Goal: Task Accomplishment & Management: Use online tool/utility

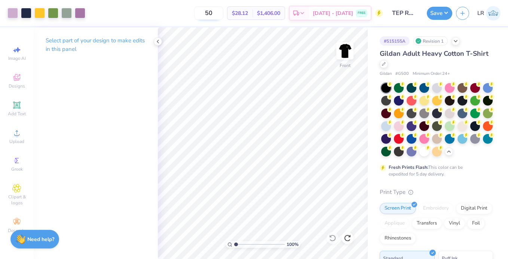
click at [223, 13] on input "50" at bounding box center [208, 12] width 29 height 13
type input "5"
type input "100"
click at [425, 151] on div at bounding box center [424, 151] width 10 height 10
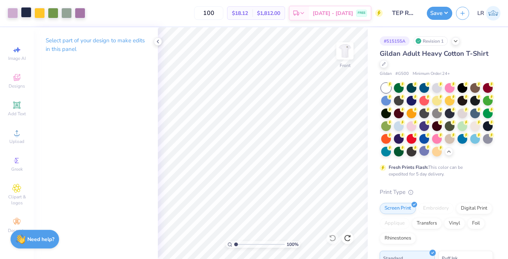
click at [27, 12] on div at bounding box center [26, 12] width 10 height 10
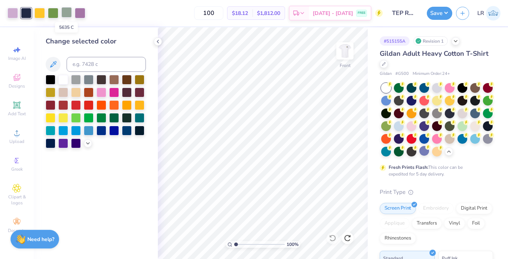
click at [67, 10] on div at bounding box center [66, 12] width 10 height 10
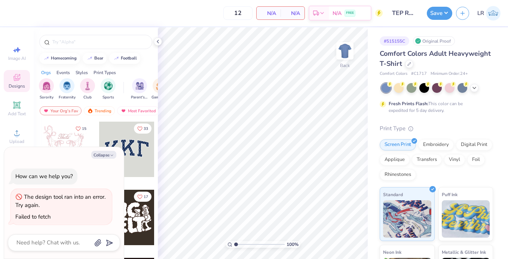
click at [405, 59] on div "Comfort Colors Adult Heavyweight T-Shirt" at bounding box center [436, 59] width 113 height 20
click at [405, 62] on div at bounding box center [409, 63] width 8 height 8
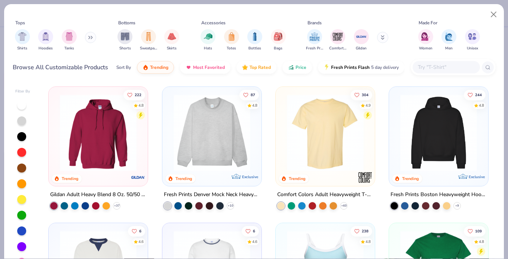
type textarea "x"
click at [433, 70] on input "text" at bounding box center [446, 67] width 58 height 9
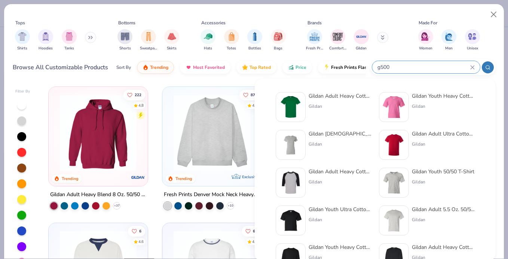
type input "g500"
click at [288, 107] on img at bounding box center [290, 106] width 23 height 23
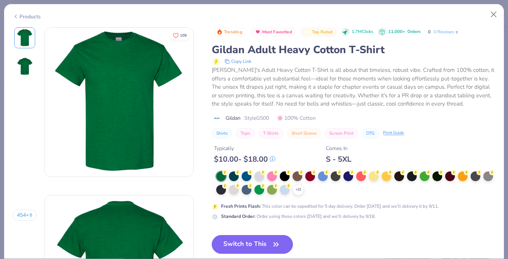
click at [0, 0] on icon at bounding box center [0, 0] width 0 height 0
click at [298, 181] on div at bounding box center [297, 176] width 10 height 10
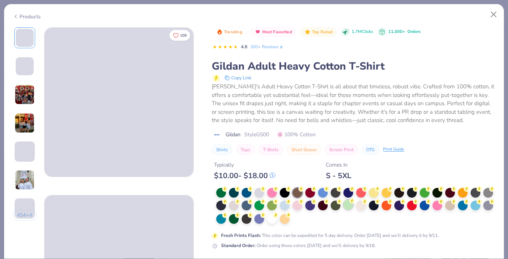
click at [350, 207] on div at bounding box center [348, 205] width 10 height 10
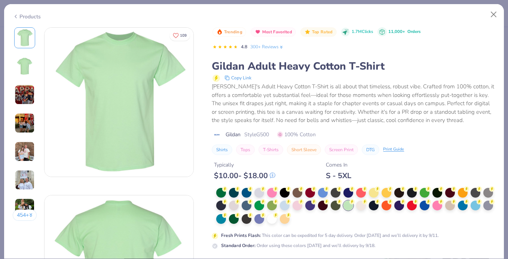
click at [21, 116] on img at bounding box center [25, 123] width 20 height 20
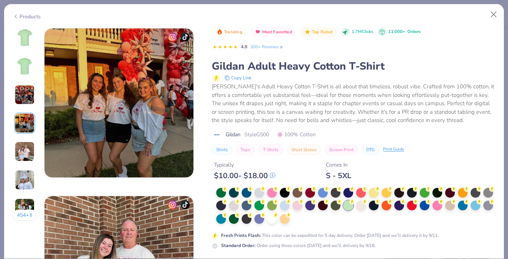
scroll to position [503, 0]
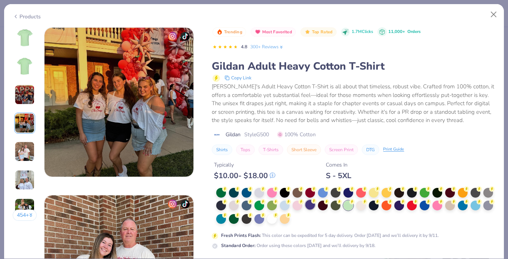
click at [311, 204] on div at bounding box center [310, 205] width 10 height 10
click at [23, 43] on img at bounding box center [25, 38] width 18 height 18
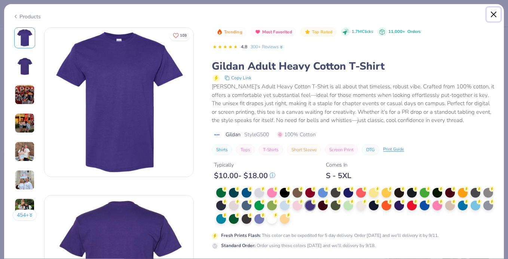
click at [494, 14] on button "Close" at bounding box center [493, 14] width 14 height 14
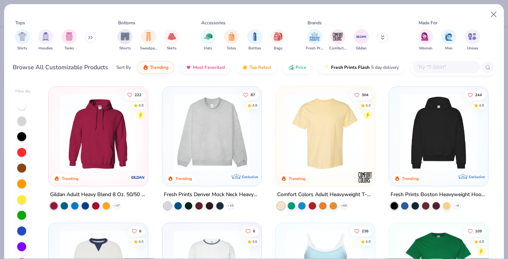
click at [332, 144] on img at bounding box center [325, 132] width 84 height 77
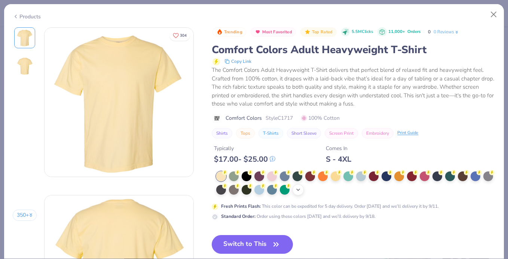
click at [298, 191] on icon at bounding box center [298, 190] width 6 height 6
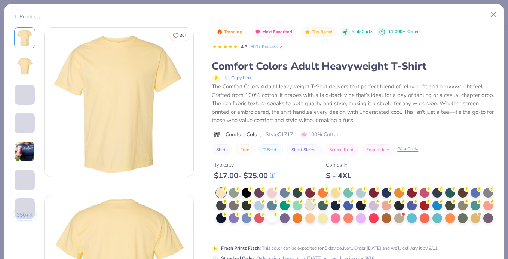
click at [312, 207] on div at bounding box center [310, 205] width 10 height 10
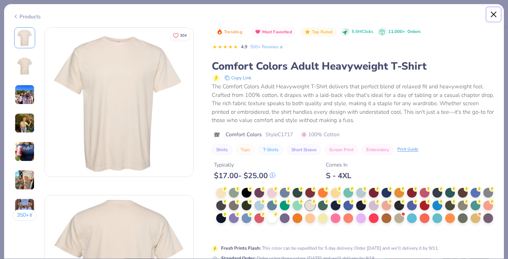
click at [495, 15] on button "Close" at bounding box center [493, 14] width 14 height 14
type textarea "x"
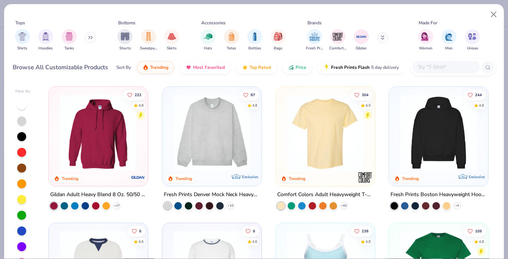
click at [428, 68] on input "text" at bounding box center [446, 67] width 58 height 9
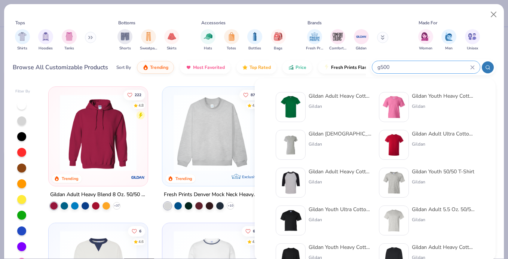
type input "g500"
click at [315, 96] on div "Gildan Adult Heavy Cotton T-Shirt" at bounding box center [340, 96] width 63 height 8
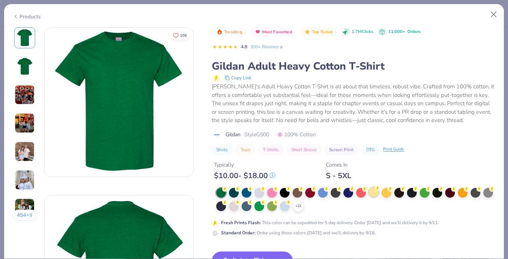
click at [377, 193] on div at bounding box center [374, 192] width 10 height 10
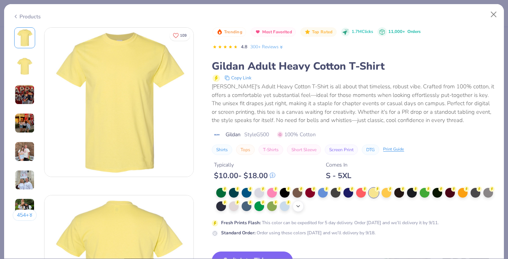
click at [301, 210] on div "+ 22" at bounding box center [297, 205] width 11 height 11
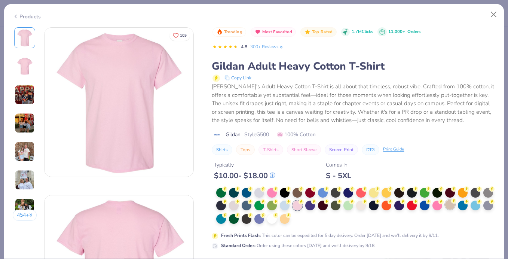
click at [454, 206] on div at bounding box center [450, 205] width 10 height 10
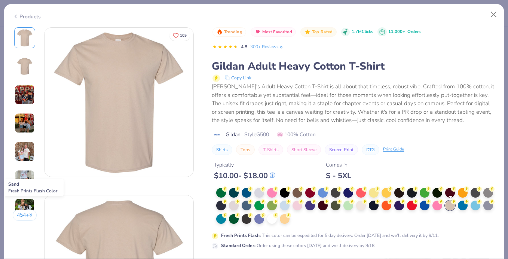
click at [452, 204] on icon at bounding box center [453, 201] width 5 height 5
click at [235, 203] on icon at bounding box center [237, 200] width 5 height 5
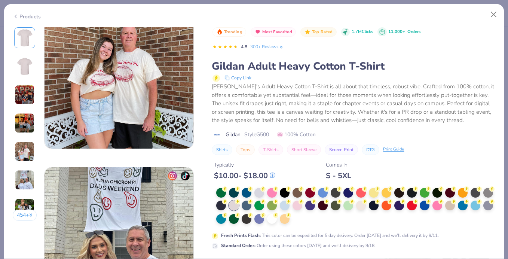
scroll to position [694, 0]
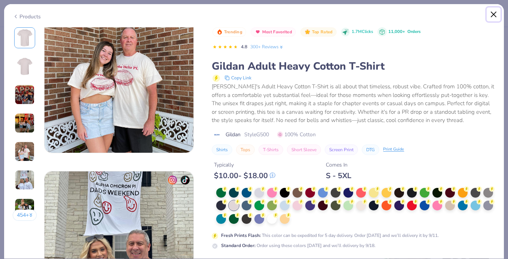
click at [492, 16] on button "Close" at bounding box center [493, 14] width 14 height 14
type textarea "x"
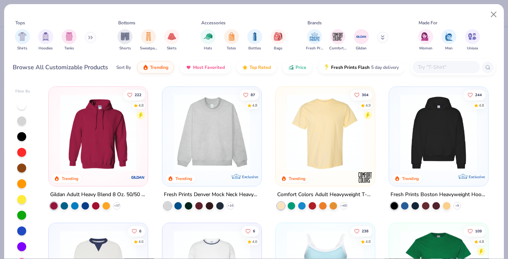
click at [435, 66] on input "text" at bounding box center [446, 67] width 58 height 9
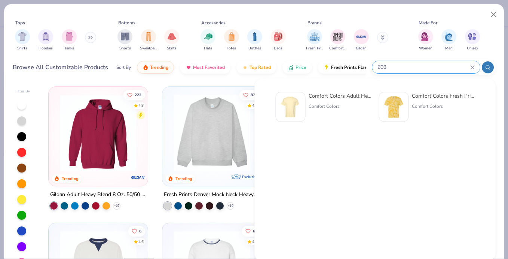
type input "603"
click at [321, 105] on div "Comfort Colors" at bounding box center [340, 106] width 63 height 7
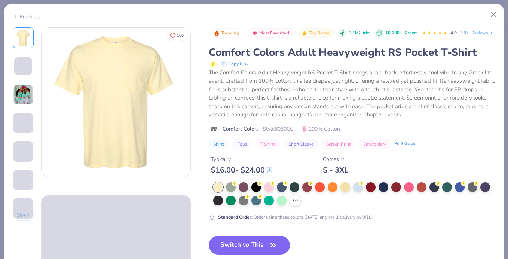
click at [300, 206] on div "+ 22 Standard Order : Order using these colors [DATE] and we’ll delivery by 9/1…" at bounding box center [352, 201] width 286 height 39
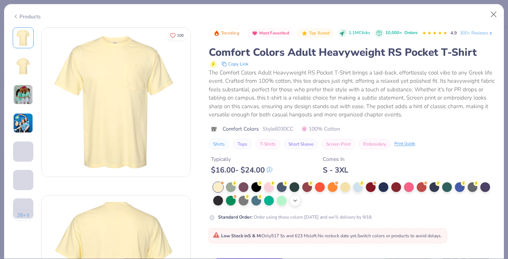
click at [299, 202] on div "+ 22" at bounding box center [294, 200] width 11 height 11
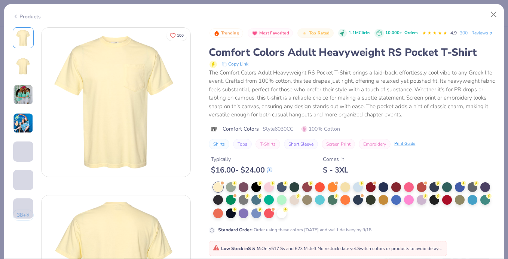
click at [295, 202] on div at bounding box center [294, 200] width 10 height 10
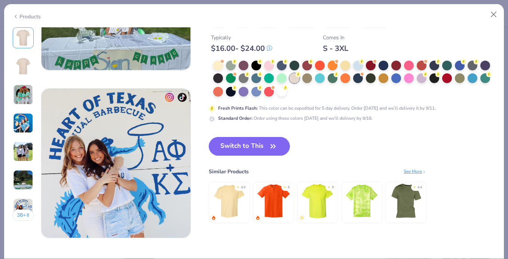
scroll to position [970, 0]
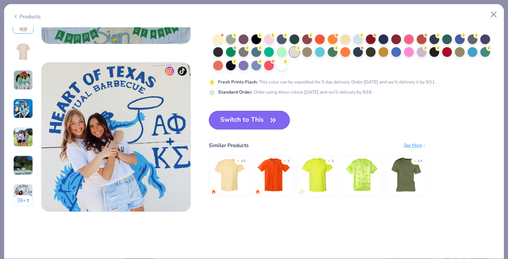
click at [227, 112] on button "Switch to This" at bounding box center [249, 120] width 81 height 19
type textarea "x"
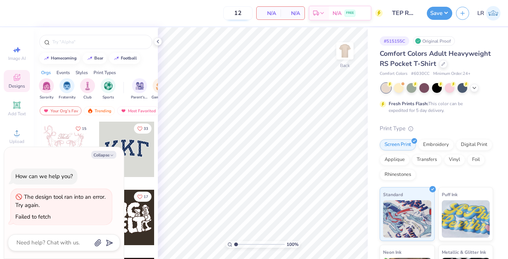
click at [245, 17] on input "12" at bounding box center [237, 12] width 29 height 13
type input "1"
type input "100"
click at [348, 52] on img at bounding box center [345, 51] width 30 height 30
click at [98, 157] on button "Collapse" at bounding box center [103, 155] width 25 height 8
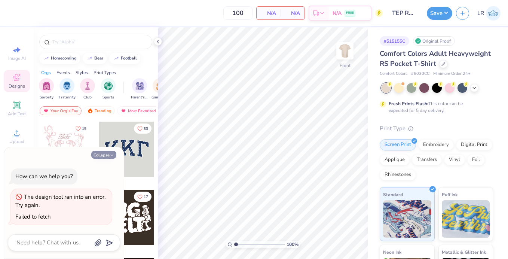
type textarea "x"
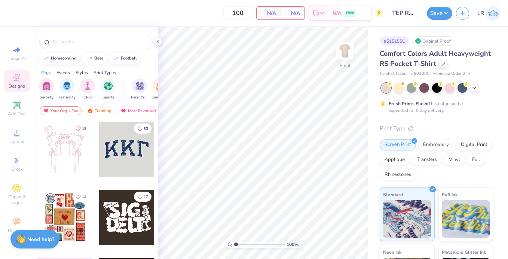
click at [129, 160] on div at bounding box center [126, 149] width 55 height 55
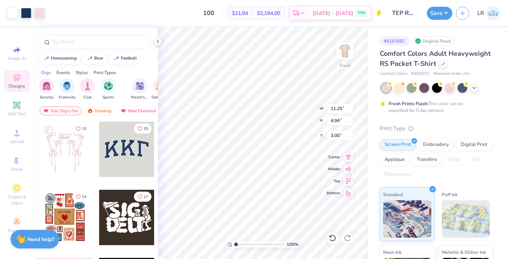
click at [54, 149] on div at bounding box center [64, 149] width 55 height 55
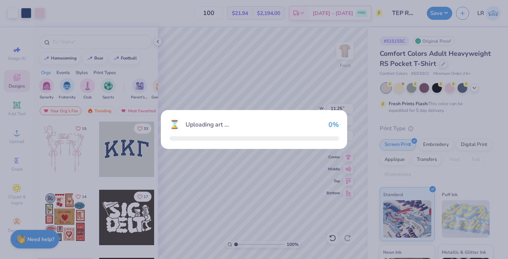
type input "12.53"
type input "13.52"
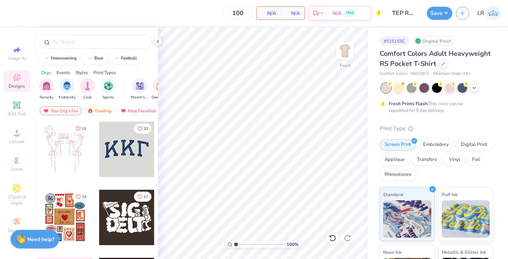
click at [61, 217] on div at bounding box center [64, 217] width 55 height 55
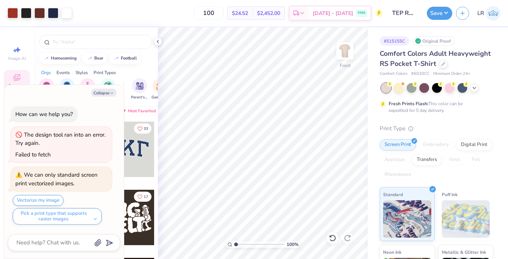
click at [443, 68] on div "Comfort Colors Adult Heavyweight RS Pocket T-Shirt" at bounding box center [436, 59] width 113 height 20
click at [443, 62] on icon at bounding box center [443, 63] width 4 height 4
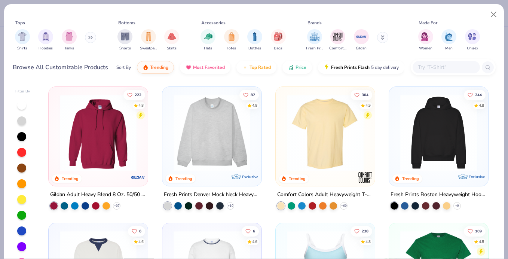
type textarea "x"
click at [433, 70] on input "text" at bounding box center [446, 67] width 58 height 9
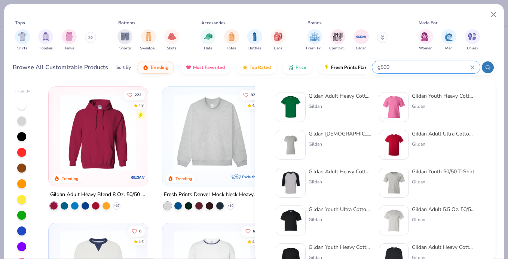
type input "g500"
